Goal: Check status: Check status

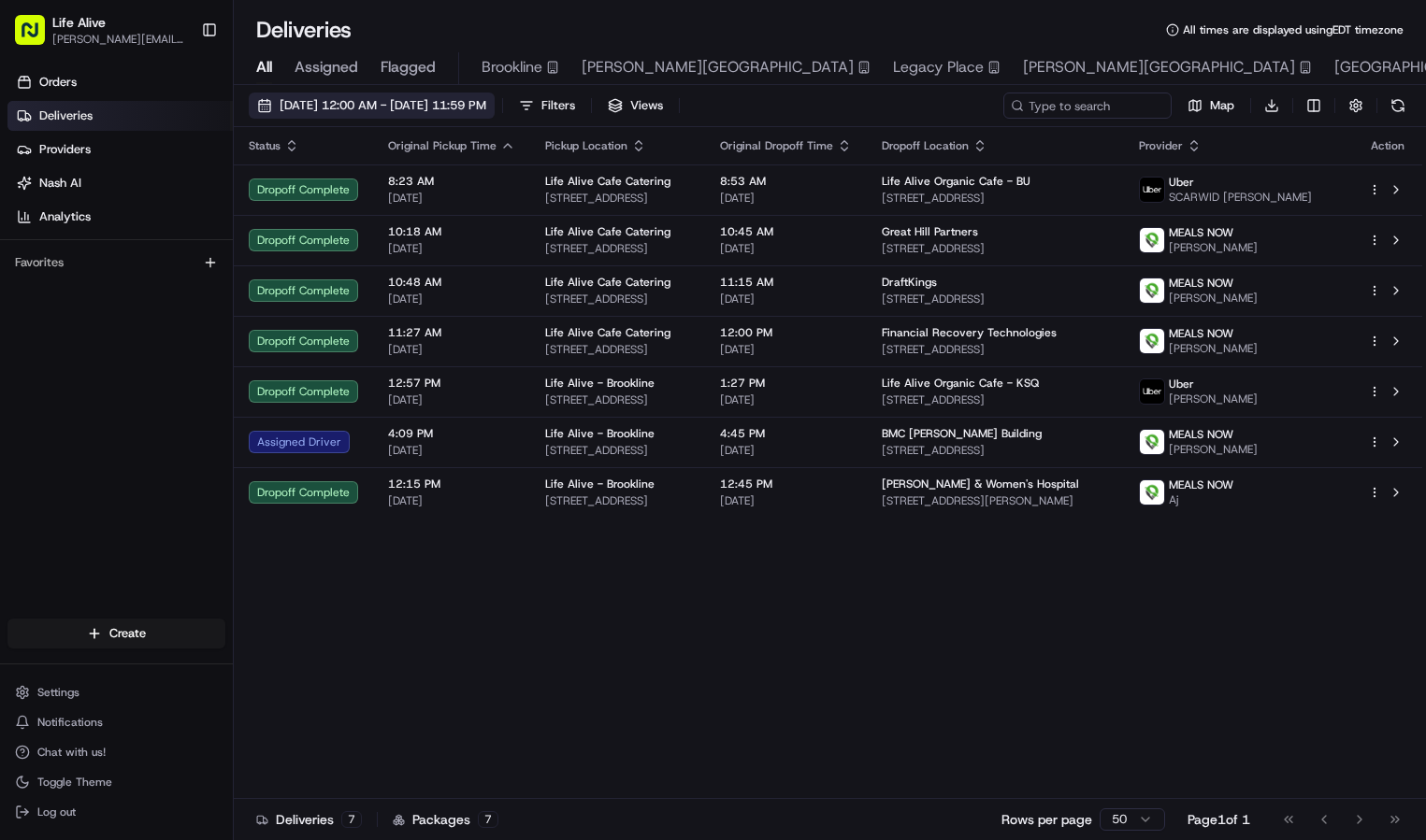
click at [478, 102] on span "[DATE] 12:00 AM - [DATE] 11:59 PM" at bounding box center [383, 105] width 207 height 17
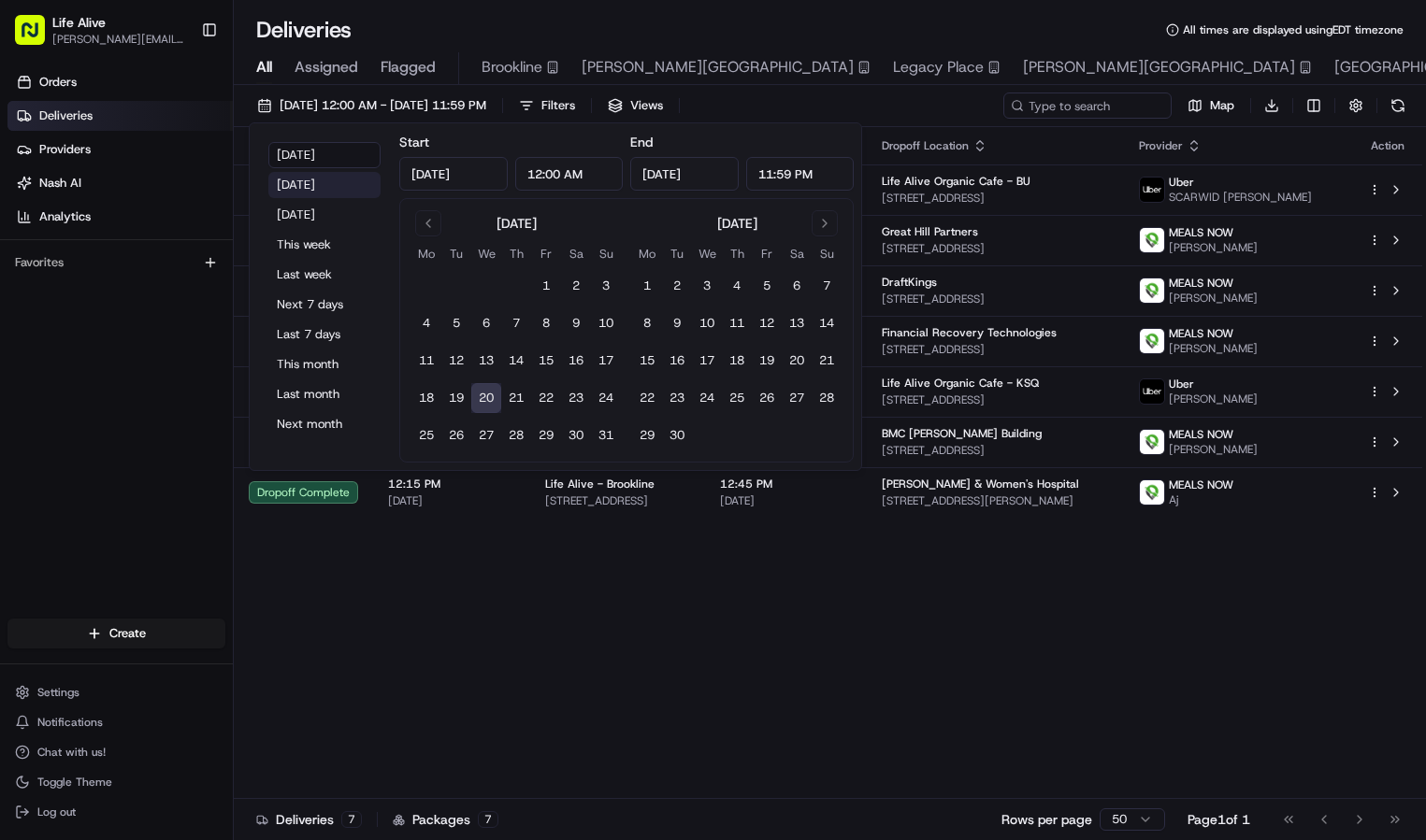
click at [328, 187] on button "[DATE]" at bounding box center [324, 185] width 112 height 26
type input "[DATE]"
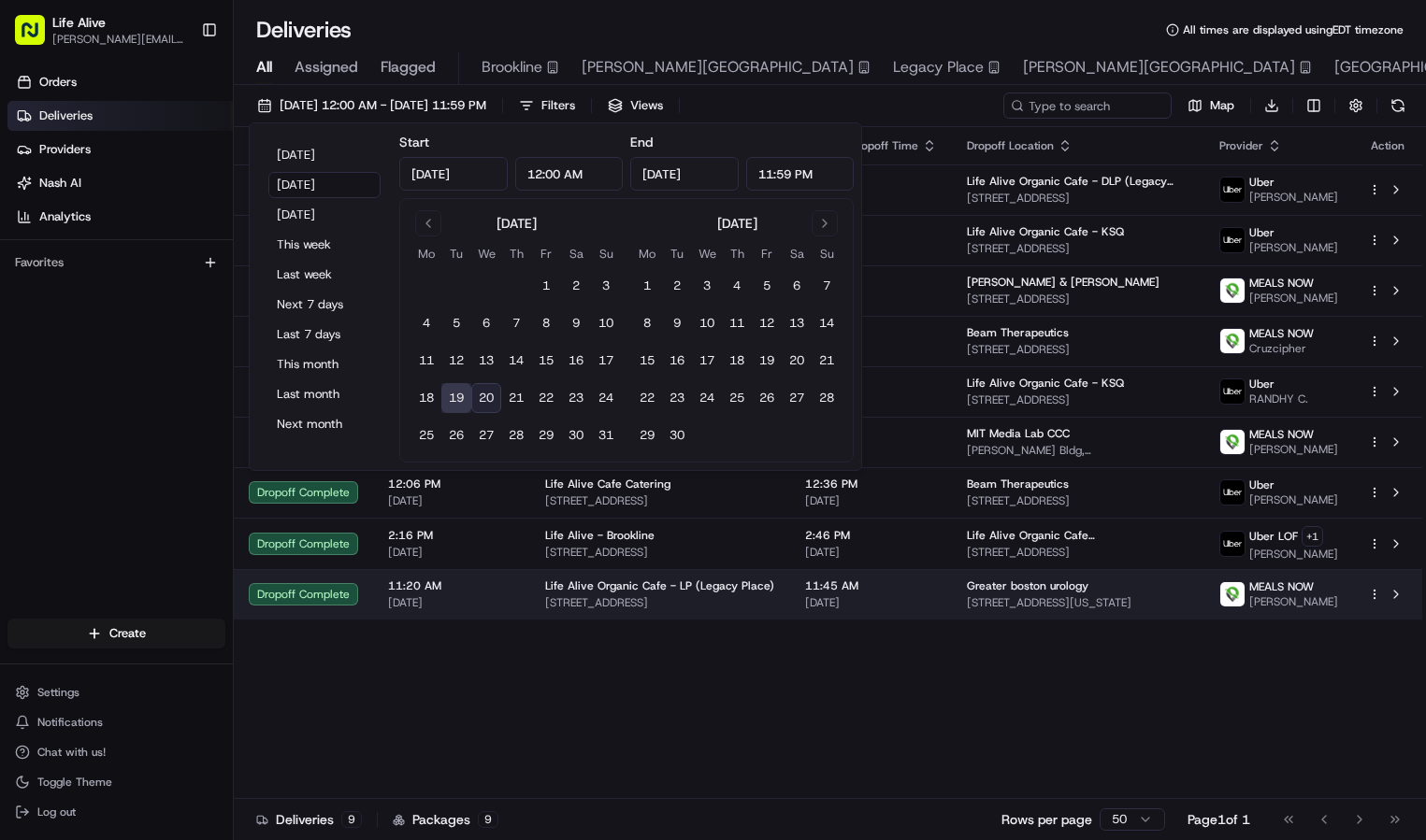
drag, startPoint x: 465, startPoint y: 487, endPoint x: 472, endPoint y: 598, distance: 111.2
click at [472, 598] on span "[DATE]" at bounding box center [451, 602] width 127 height 15
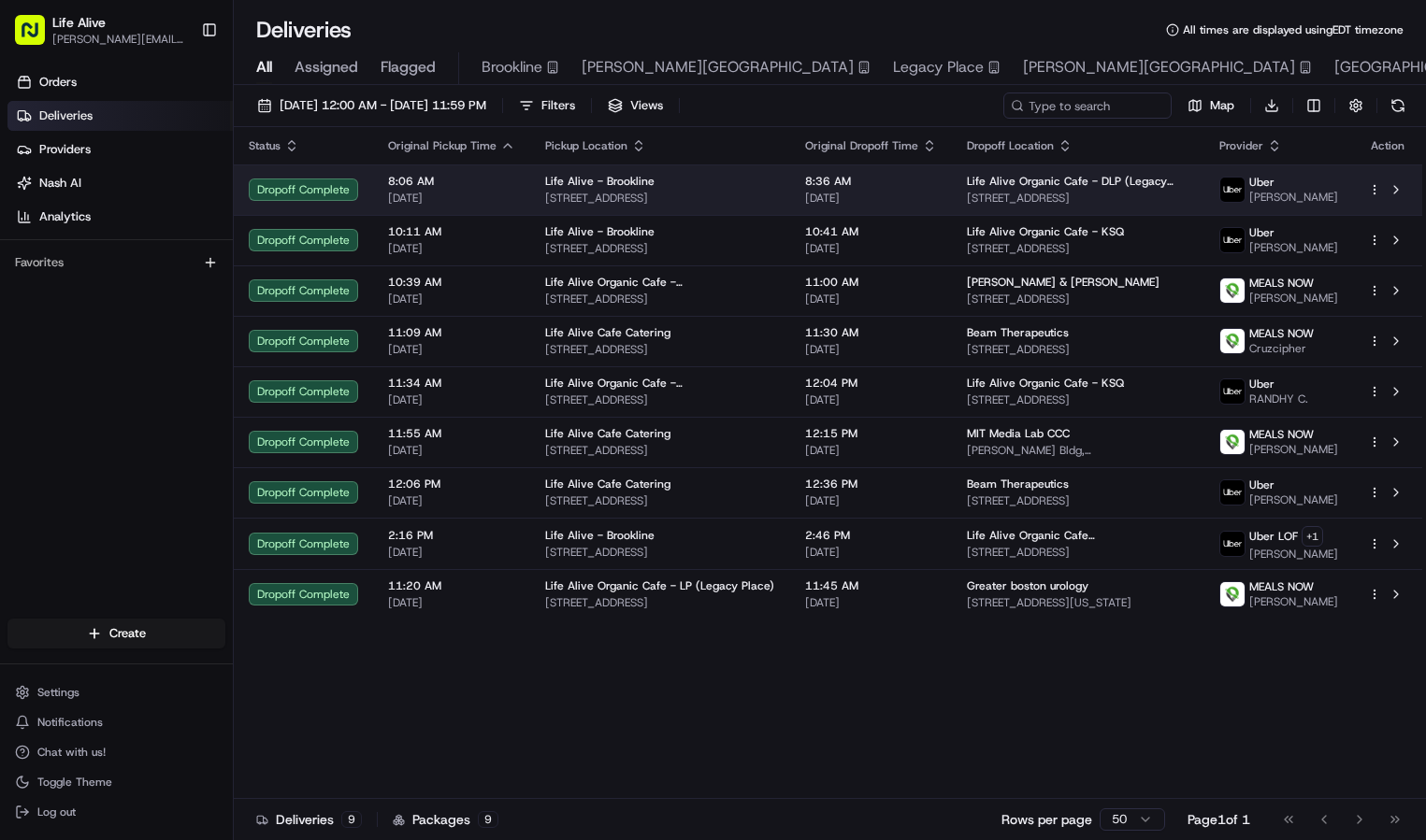
click at [1064, 198] on span "[STREET_ADDRESS]" at bounding box center [1078, 198] width 223 height 15
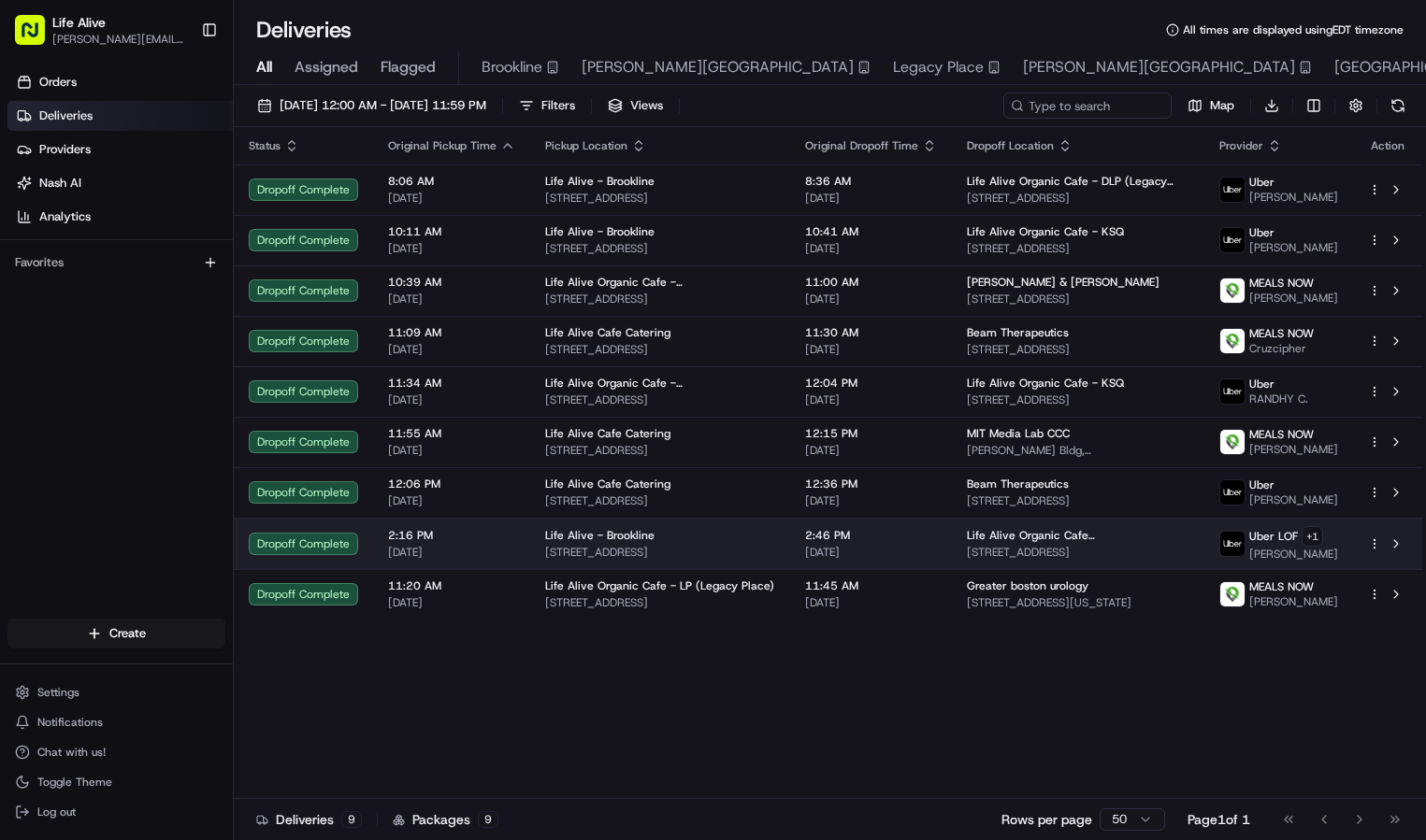
click at [1022, 537] on span "Life Alive Organic Cafe [GEOGRAPHIC_DATA]" at bounding box center [1078, 535] width 223 height 15
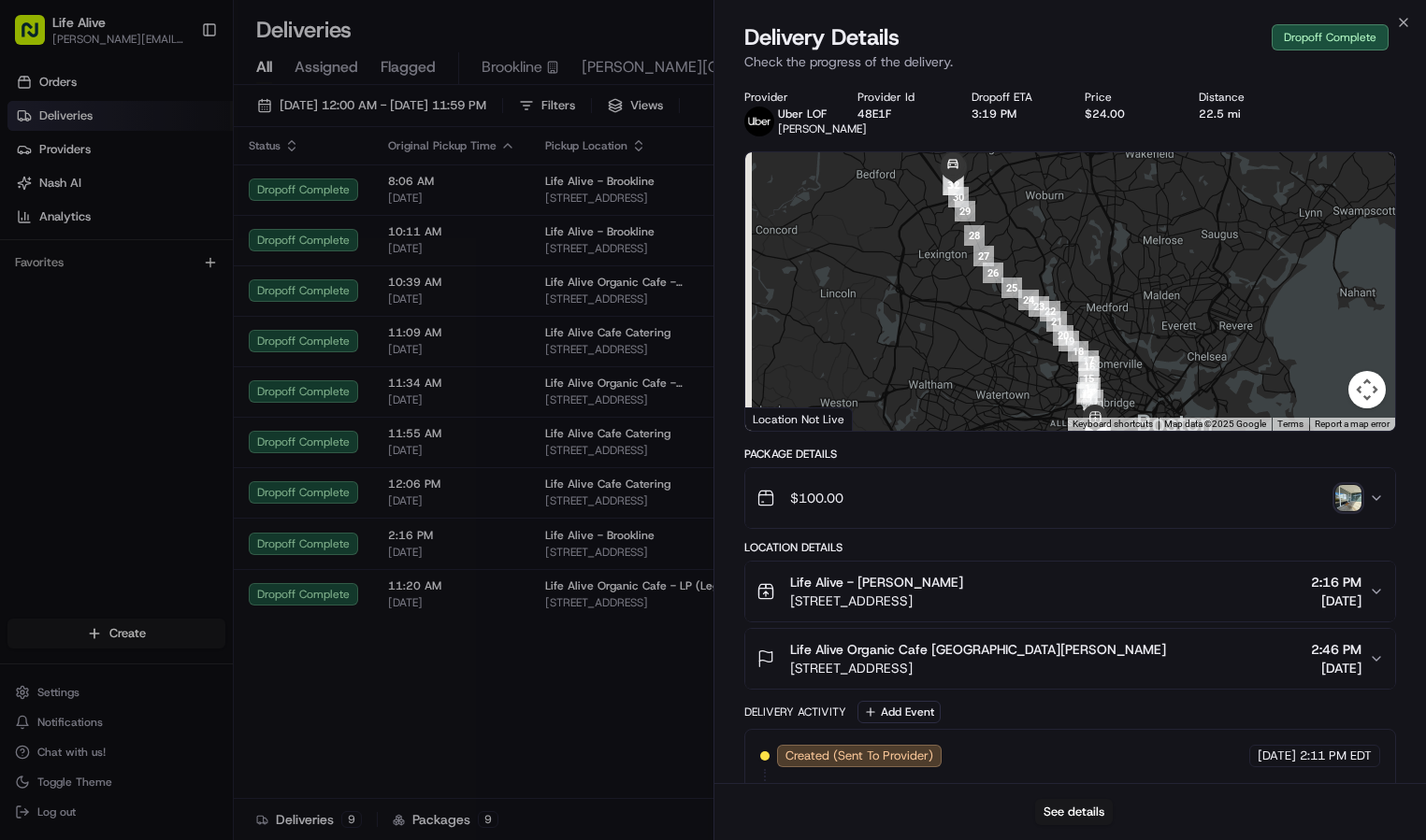
drag, startPoint x: 1169, startPoint y: 341, endPoint x: 1268, endPoint y: 453, distance: 149.5
click at [1268, 453] on div "Provider [PERSON_NAME] Provider Id 48E1F Dropoff ETA 3:19 PM Price $24.00 Dista…" at bounding box center [1071, 638] width 652 height 1097
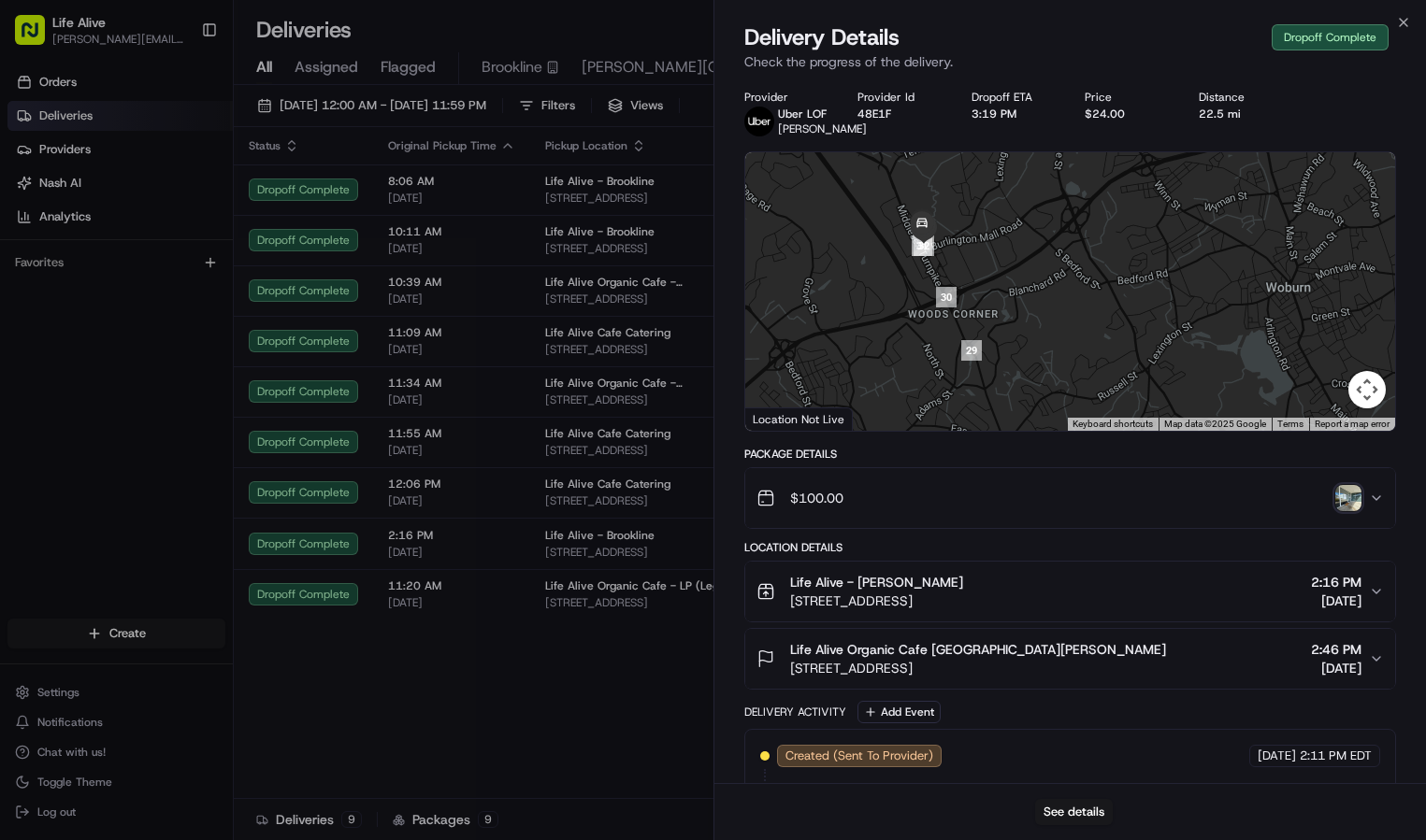
drag, startPoint x: 949, startPoint y: 223, endPoint x: 1065, endPoint y: 232, distance: 116.3
click at [1065, 232] on div at bounding box center [1071, 291] width 651 height 278
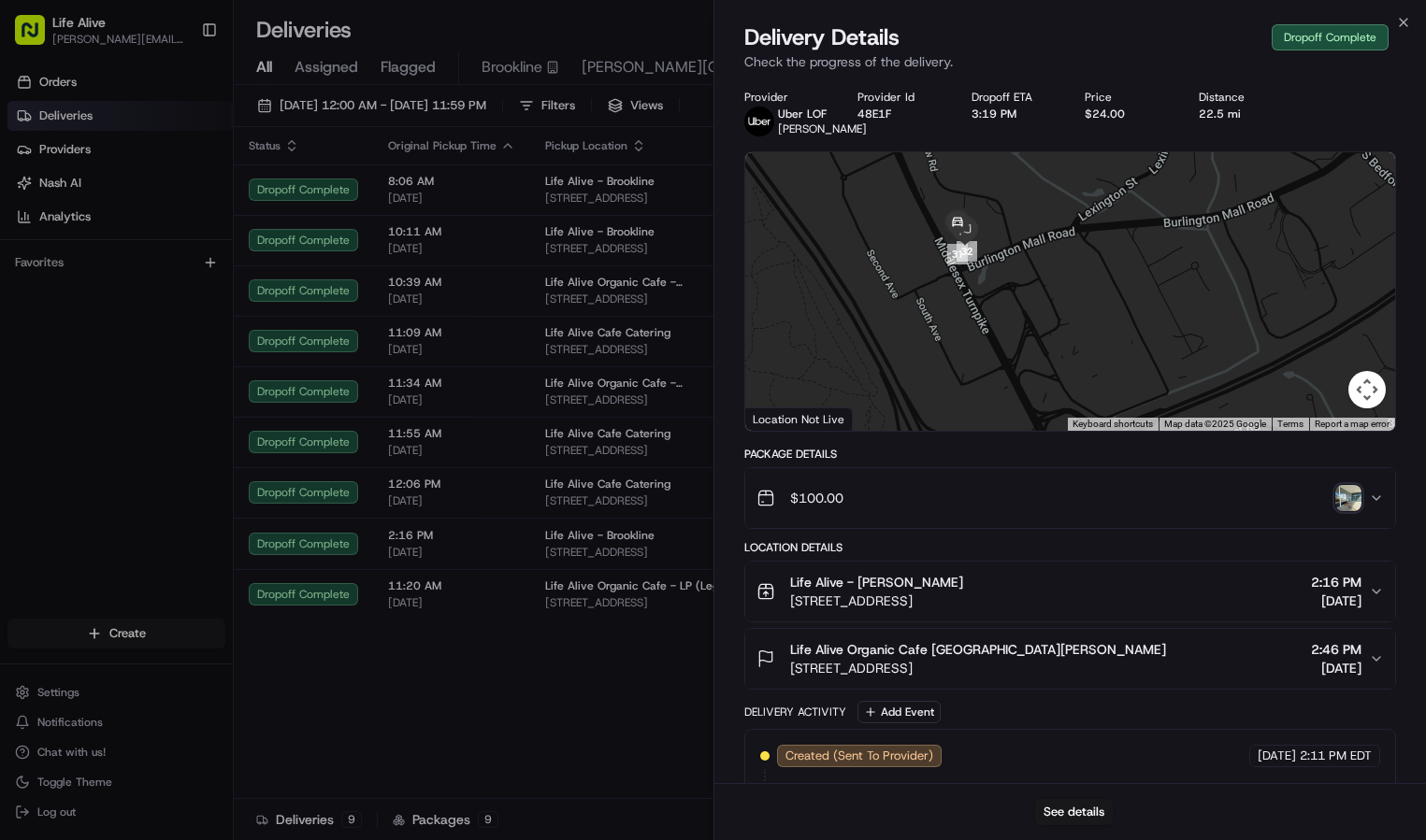
drag, startPoint x: 800, startPoint y: 290, endPoint x: 1171, endPoint y: 237, distance: 374.8
click at [1171, 237] on div at bounding box center [1071, 291] width 651 height 278
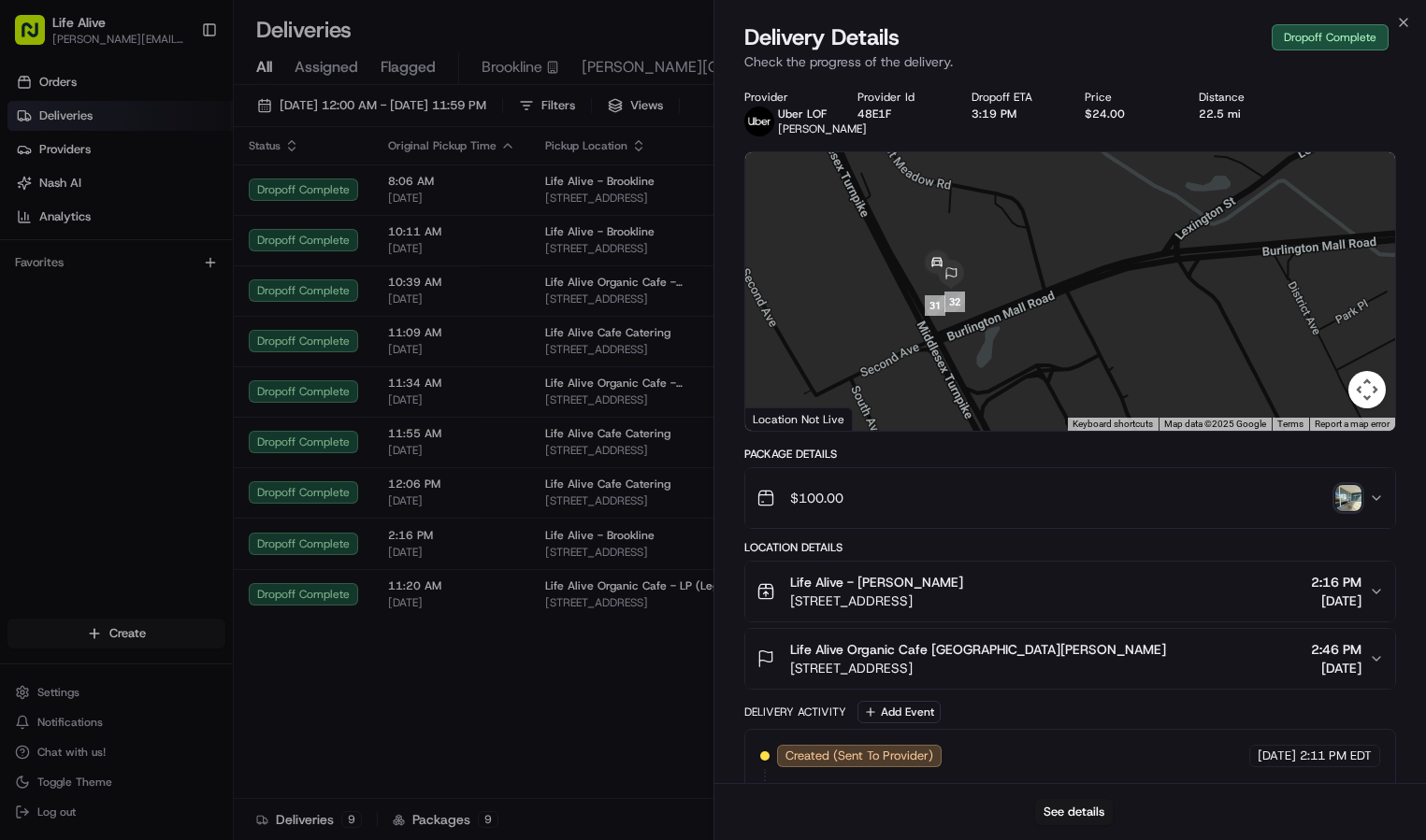
drag, startPoint x: 903, startPoint y: 264, endPoint x: 1012, endPoint y: 290, distance: 112.1
click at [1011, 292] on div at bounding box center [1071, 291] width 651 height 278
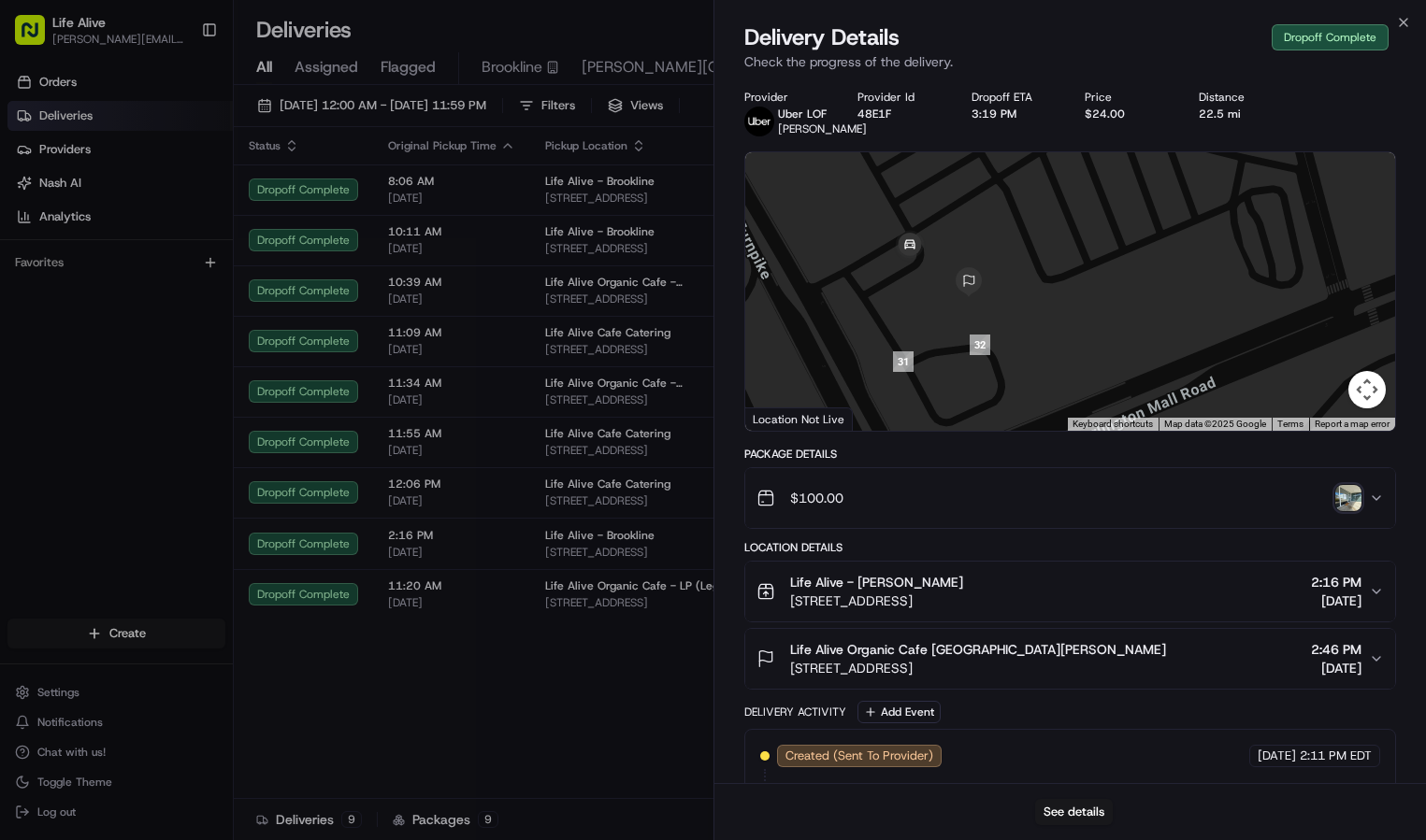
drag, startPoint x: 865, startPoint y: 299, endPoint x: 1001, endPoint y: 279, distance: 137.5
click at [1407, 19] on icon "button" at bounding box center [1404, 23] width 8 height 8
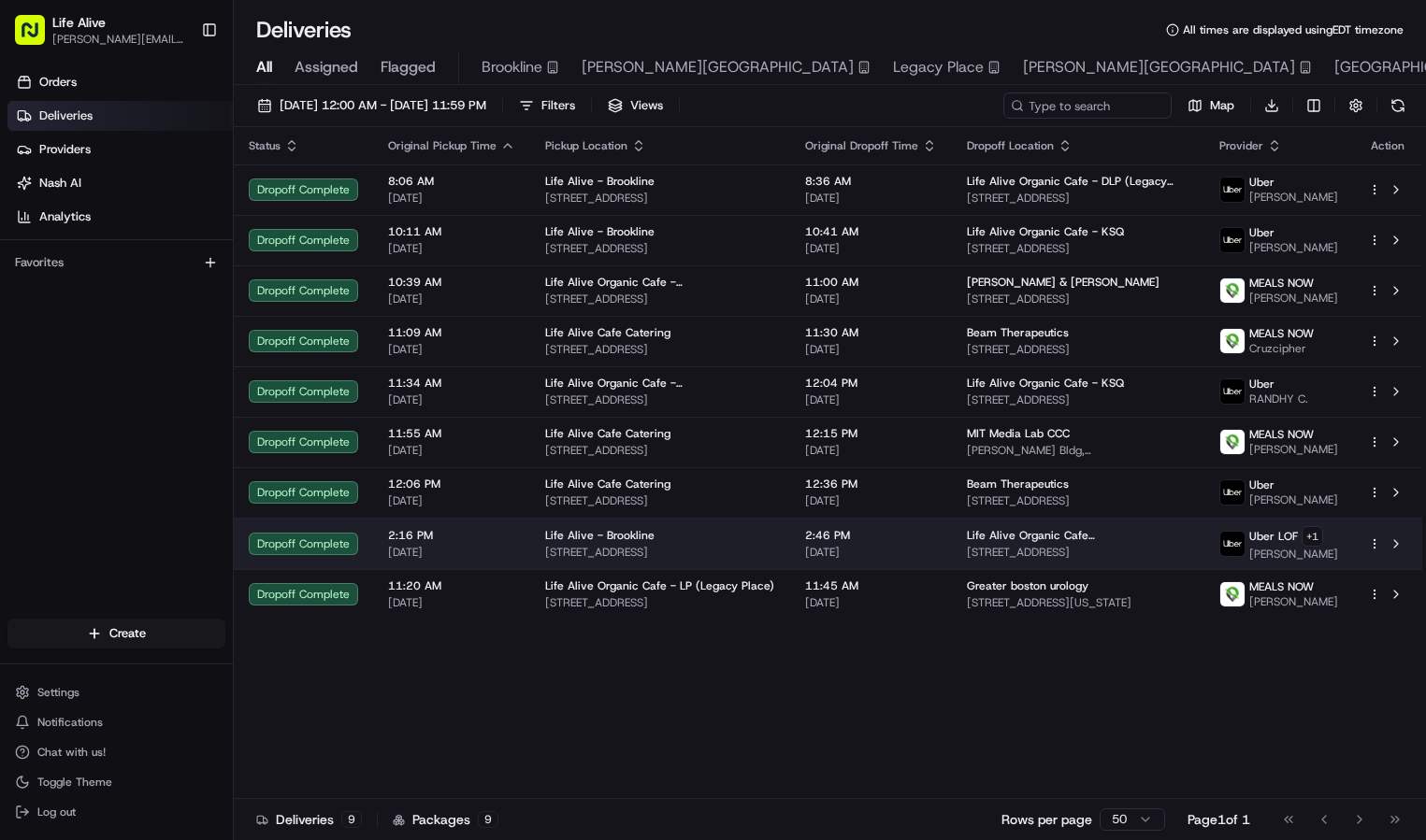
click at [1083, 557] on span "[STREET_ADDRESS]" at bounding box center [1078, 552] width 223 height 15
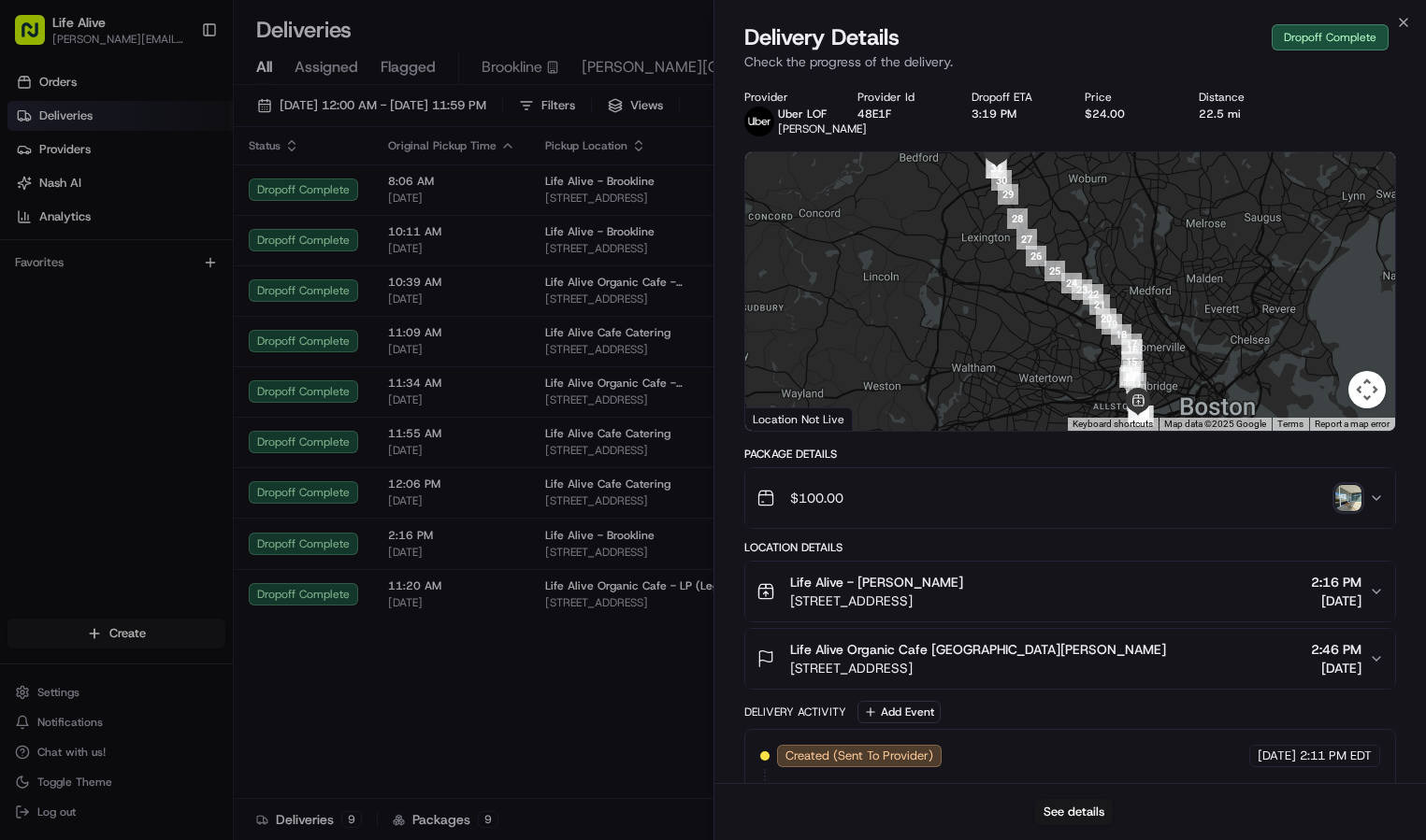
click at [1357, 490] on img "button" at bounding box center [1348, 498] width 26 height 26
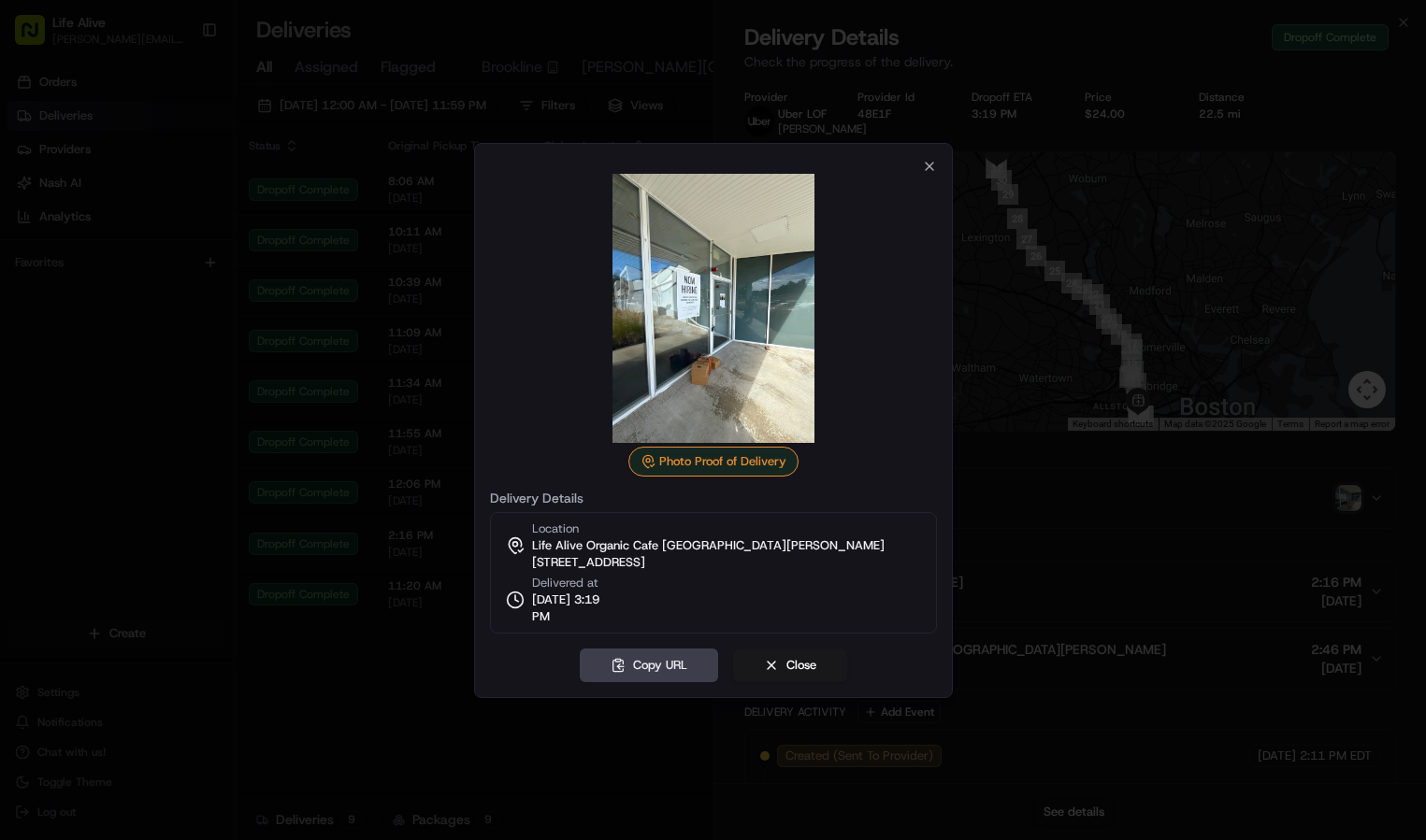
click at [802, 643] on div "Photo Proof of Delivery Delivery Details Location Life Alive Organic Cafe [GEOG…" at bounding box center [713, 420] width 478 height 556
click at [797, 662] on button "Close" at bounding box center [790, 666] width 114 height 34
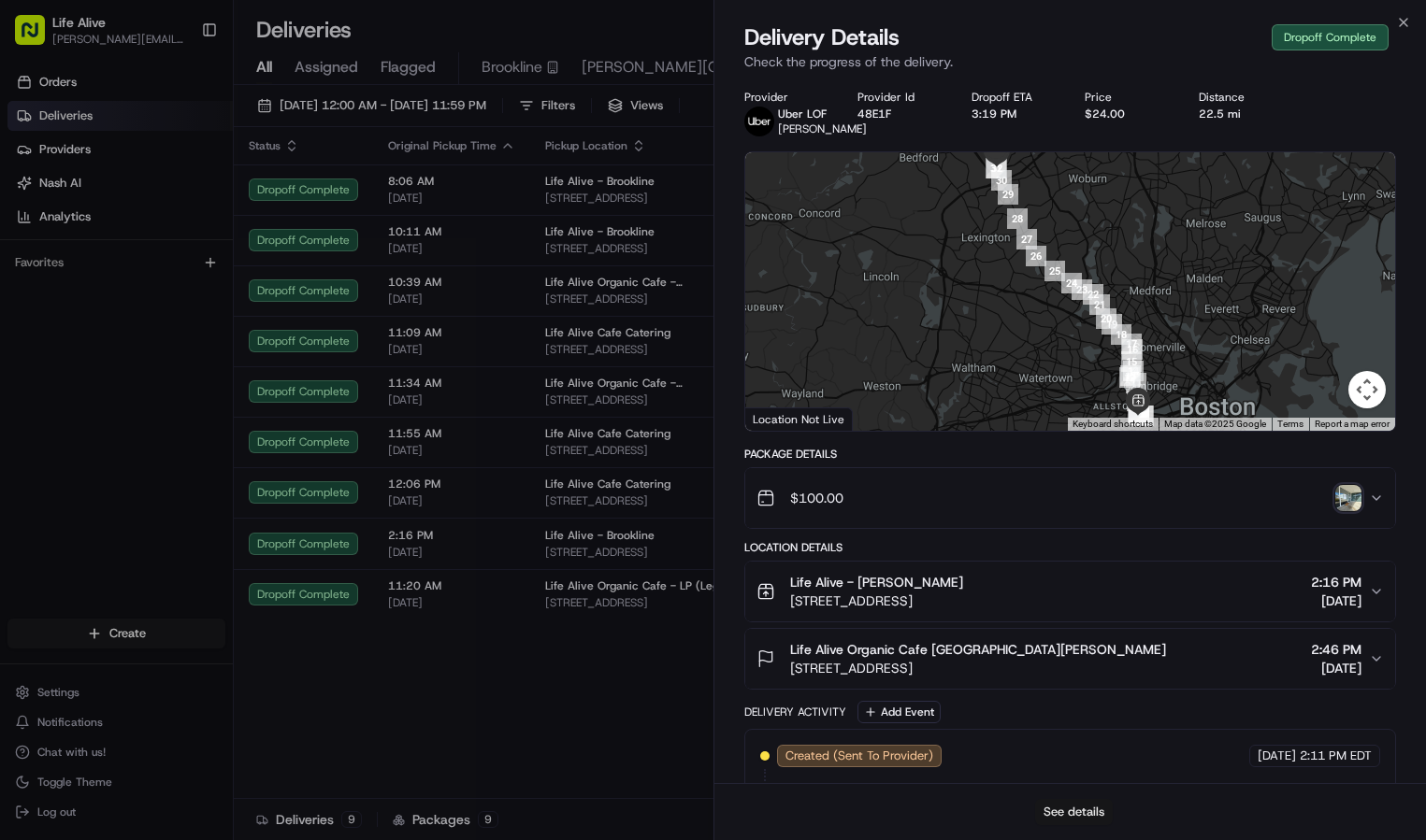
click at [1044, 805] on button "See details" at bounding box center [1074, 812] width 78 height 26
